Goal: Register for event/course

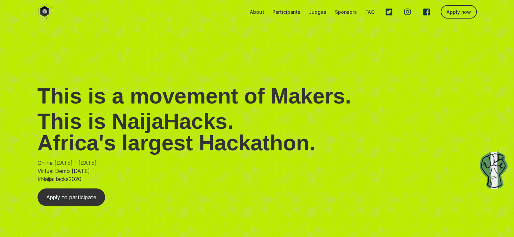
click at [317, 9] on p "Judges" at bounding box center [318, 12] width 18 height 6
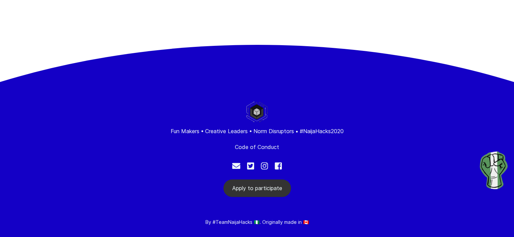
scroll to position [2841, 0]
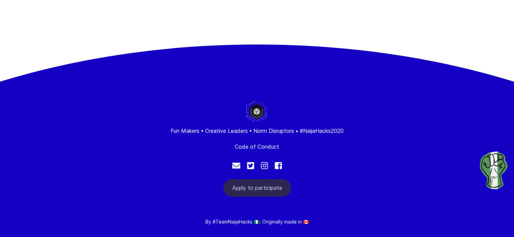
click at [238, 179] on button "Apply to participate" at bounding box center [257, 188] width 68 height 18
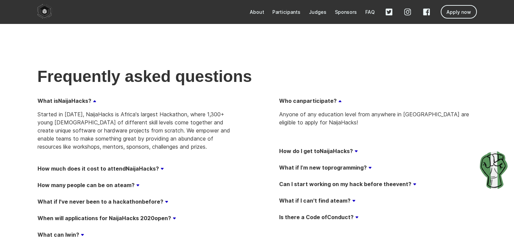
scroll to position [2349, 0]
click at [260, 9] on p "About" at bounding box center [257, 12] width 15 height 6
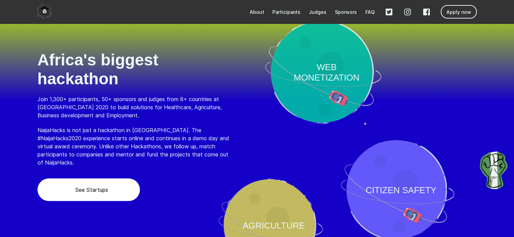
click at [284, 12] on p "Participants" at bounding box center [286, 12] width 28 height 6
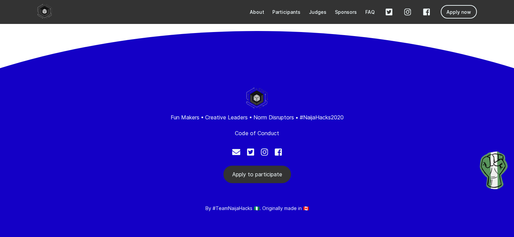
scroll to position [376, 0]
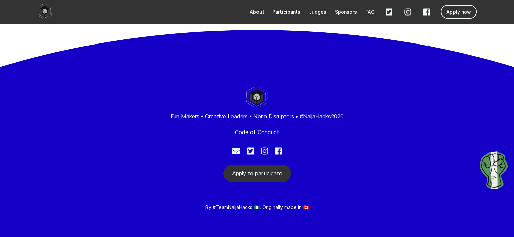
click at [315, 13] on p "Judges" at bounding box center [318, 12] width 18 height 6
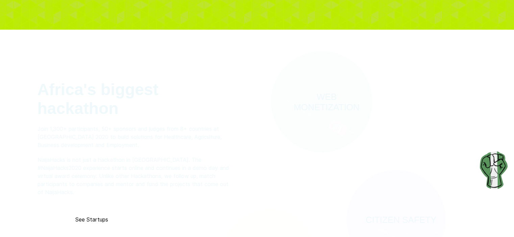
scroll to position [2841, 0]
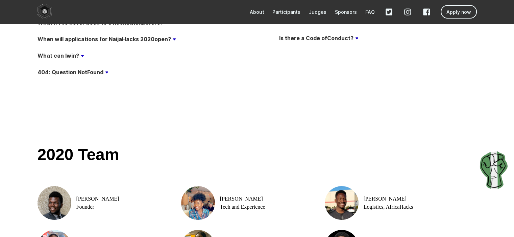
click at [351, 11] on p "Sponsors" at bounding box center [346, 12] width 22 height 6
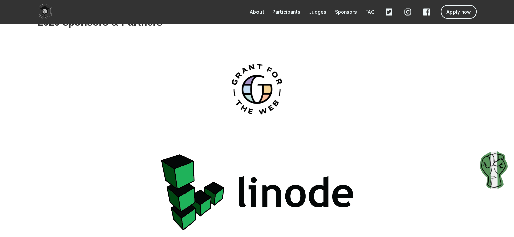
click at [372, 12] on p "FAQ" at bounding box center [369, 12] width 9 height 6
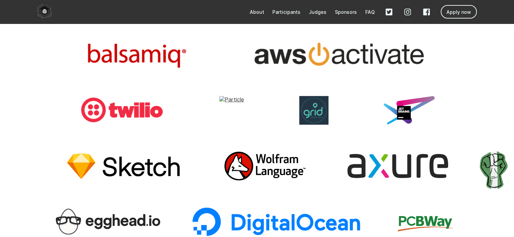
scroll to position [2067, 0]
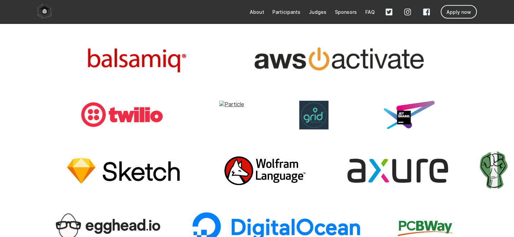
click at [461, 13] on p "Apply now" at bounding box center [458, 12] width 25 height 6
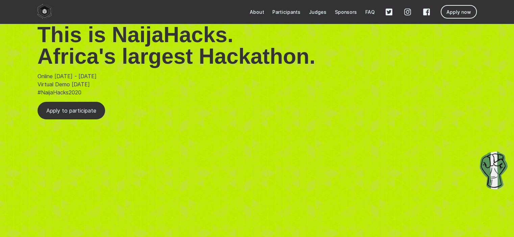
scroll to position [0, 0]
